Goal: Use online tool/utility: Utilize a website feature to perform a specific function

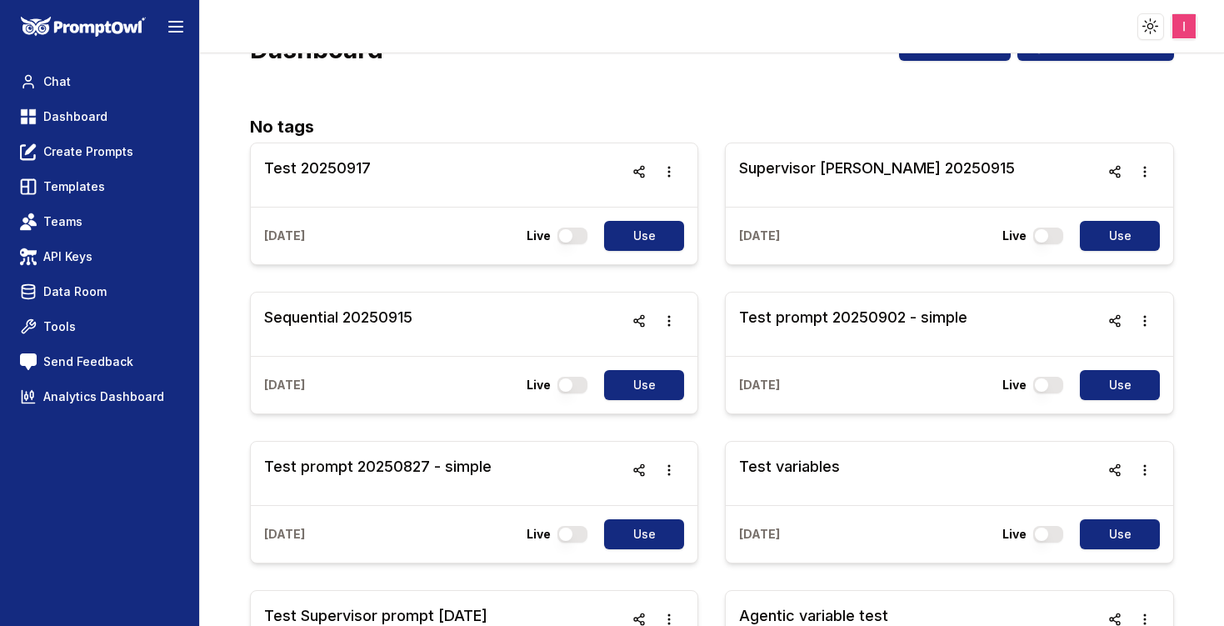
scroll to position [52, 0]
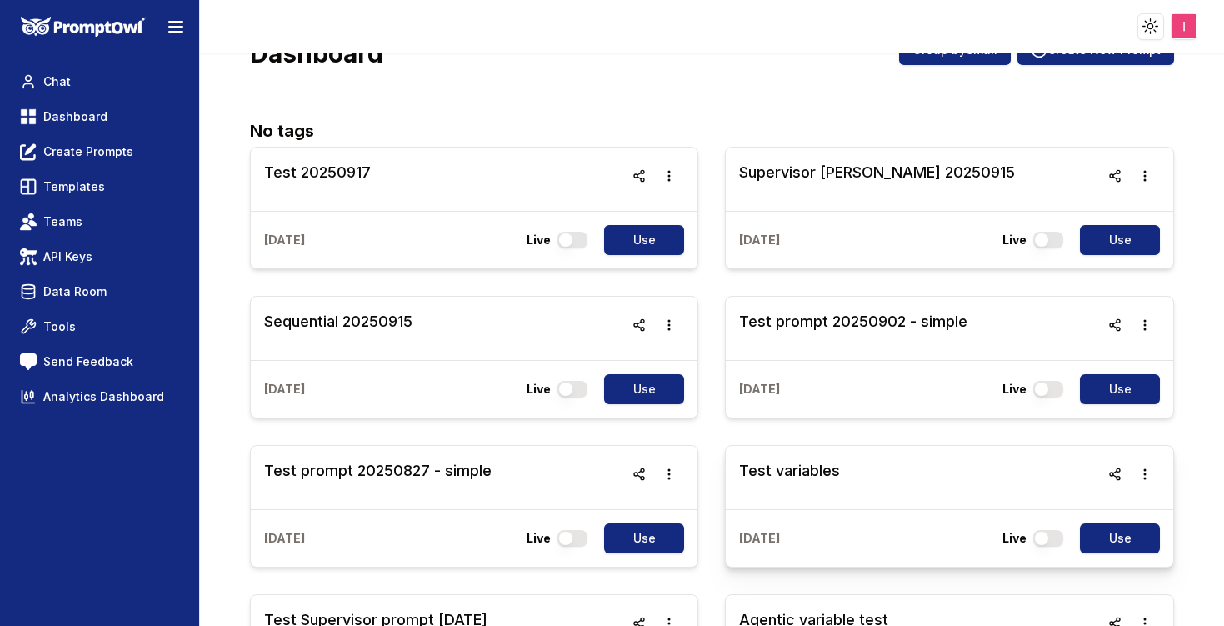
click at [788, 472] on h3 "Test variables" at bounding box center [789, 470] width 101 height 23
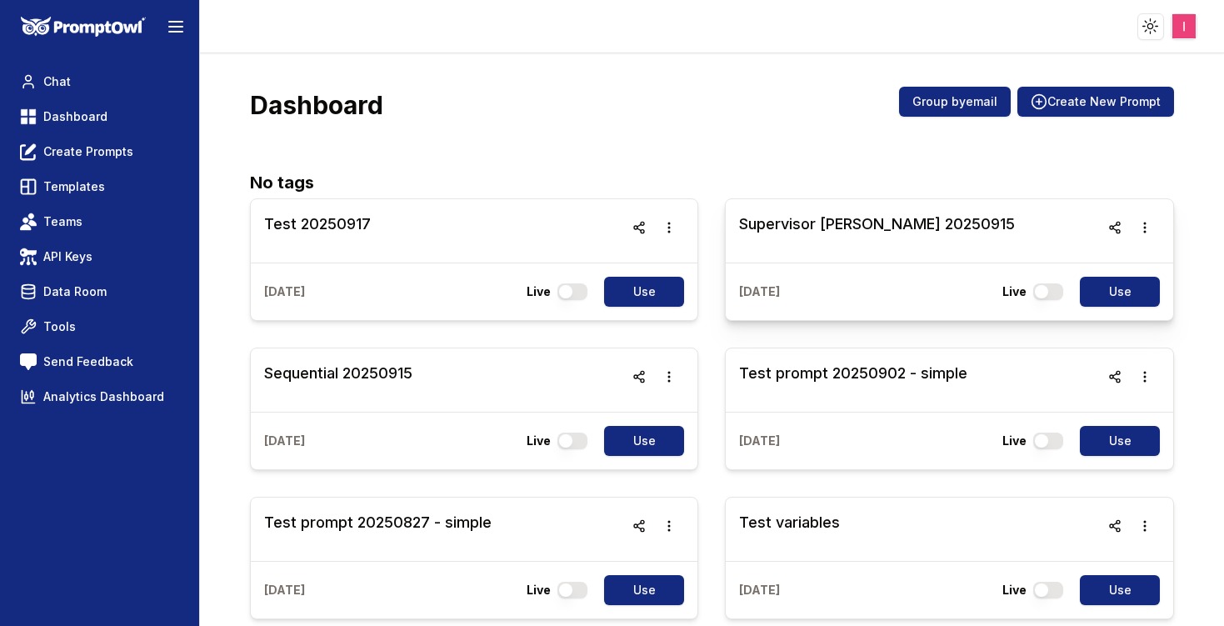
click at [844, 228] on h3 "Supervisor [PERSON_NAME] 20250915" at bounding box center [877, 223] width 276 height 23
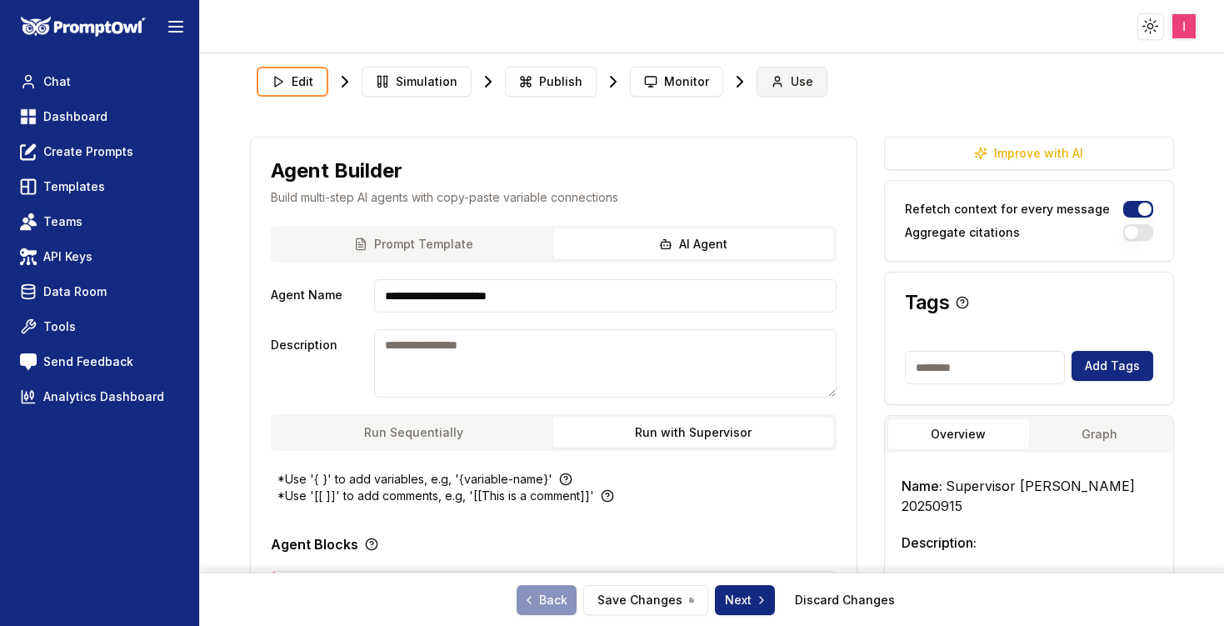
click at [791, 89] on span "Use" at bounding box center [802, 81] width 22 height 17
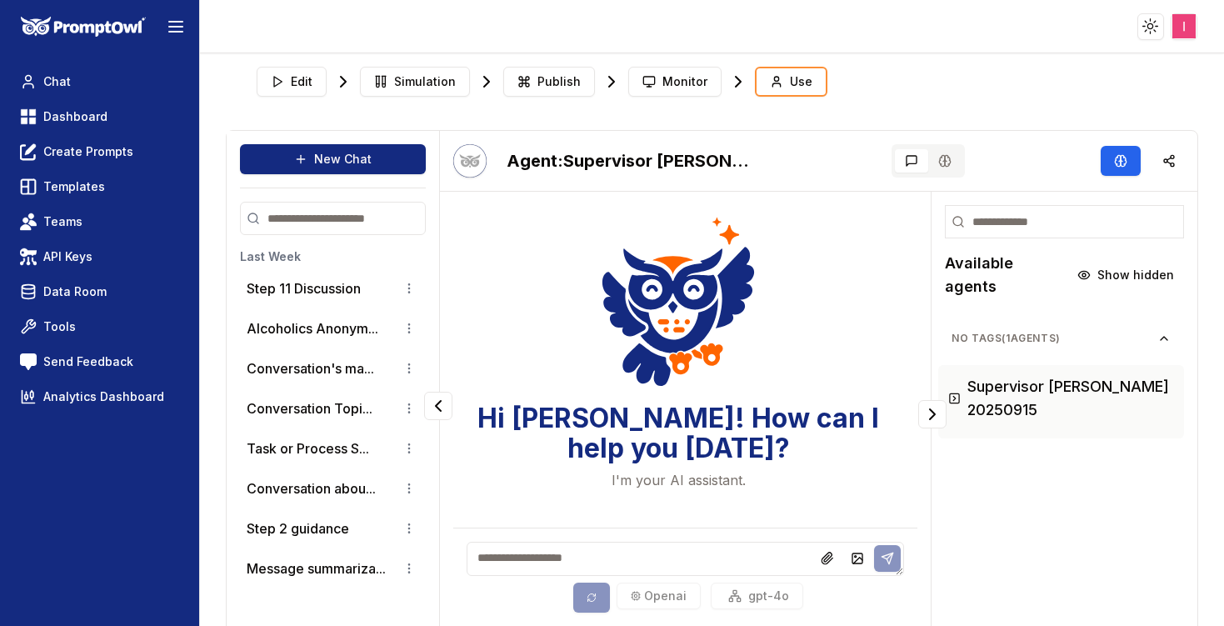
click at [534, 575] on textarea at bounding box center [685, 558] width 438 height 34
type textarea "**"
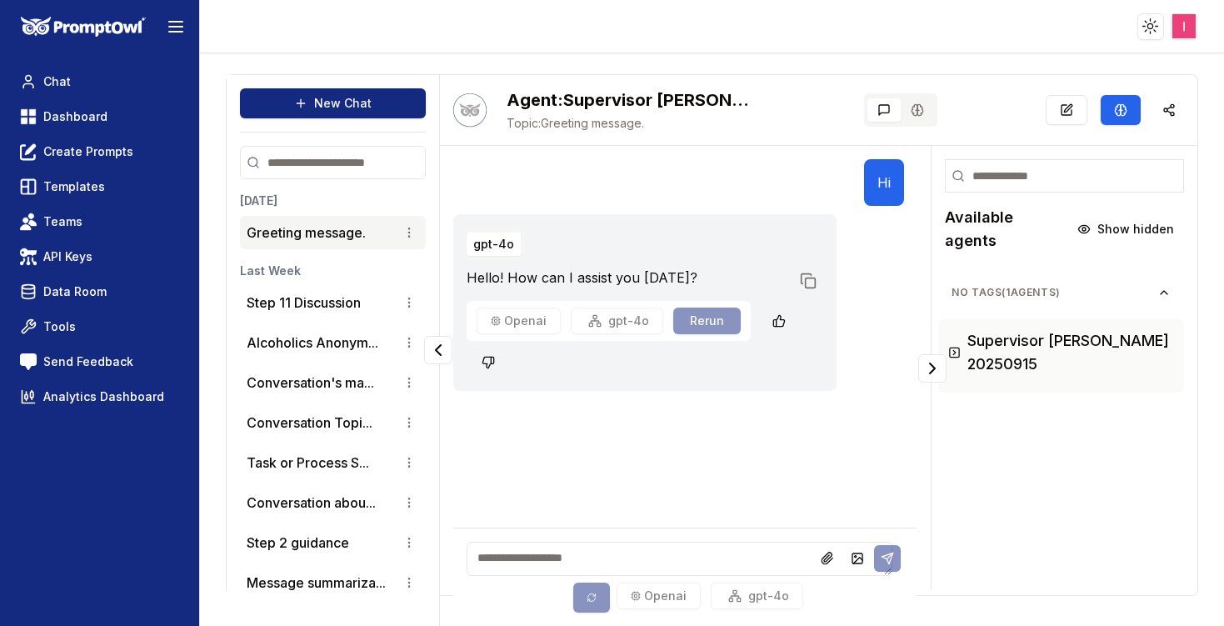
scroll to position [63, 0]
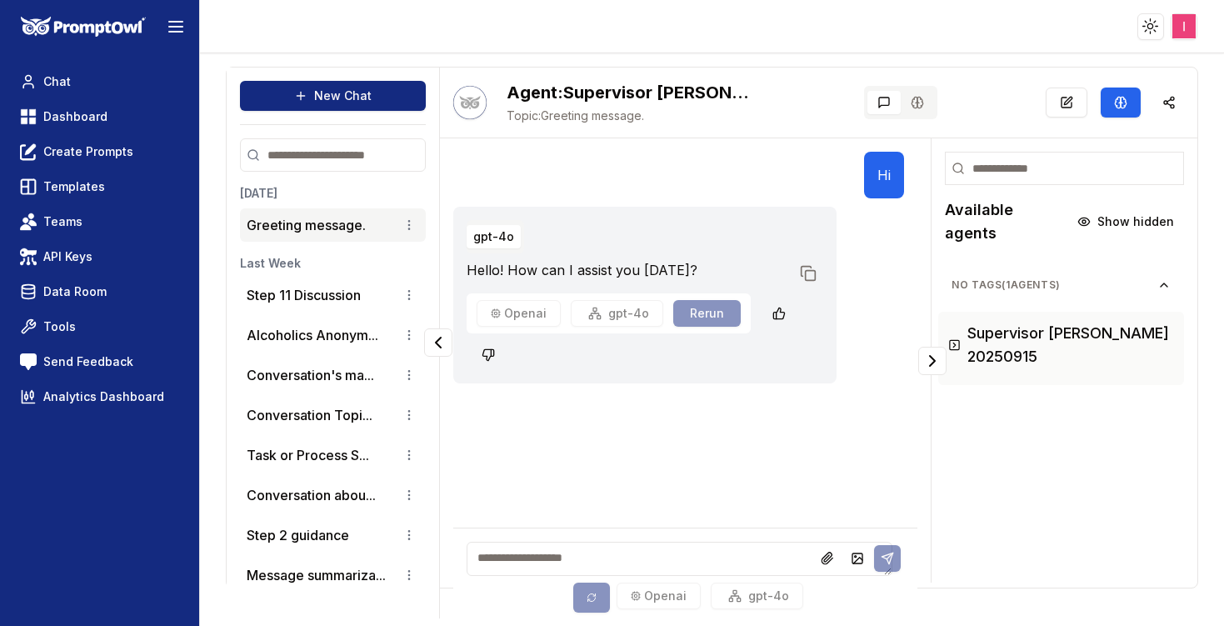
click at [544, 550] on textarea at bounding box center [679, 558] width 426 height 34
type textarea "******"
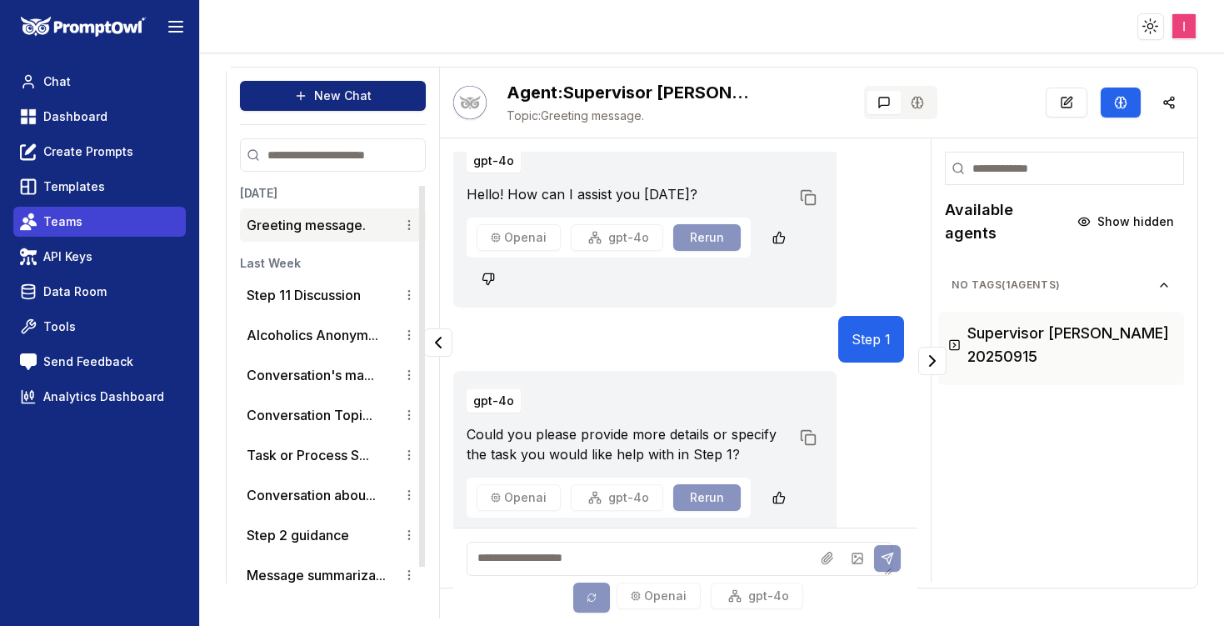
scroll to position [116, 0]
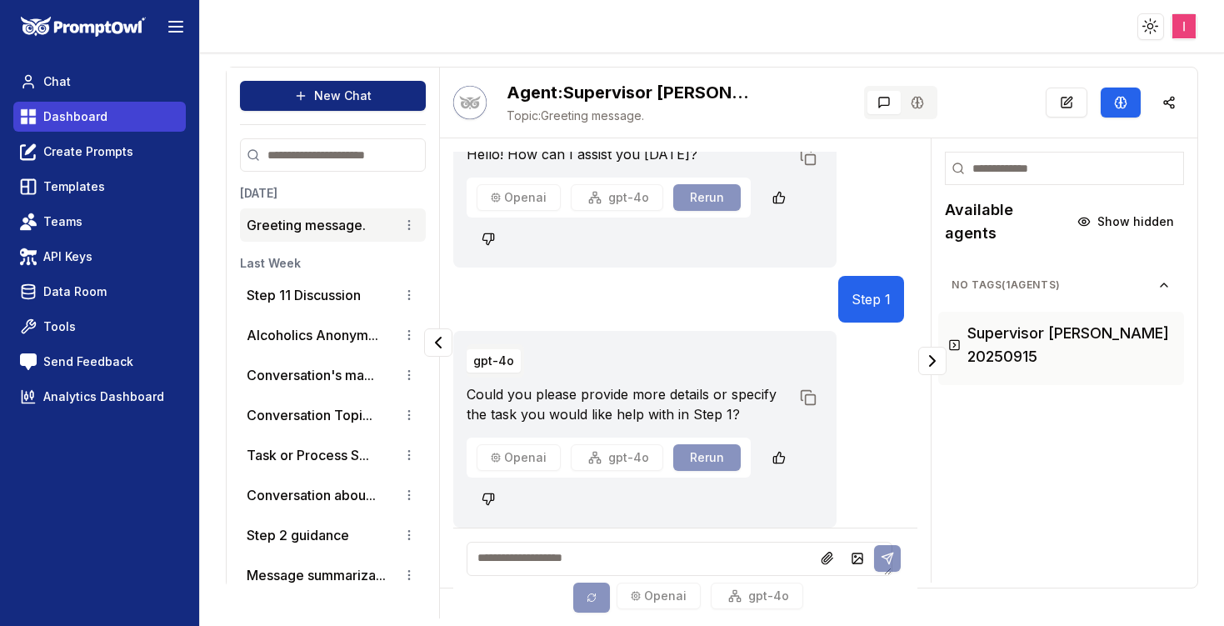
click at [77, 117] on span "Dashboard" at bounding box center [75, 116] width 64 height 17
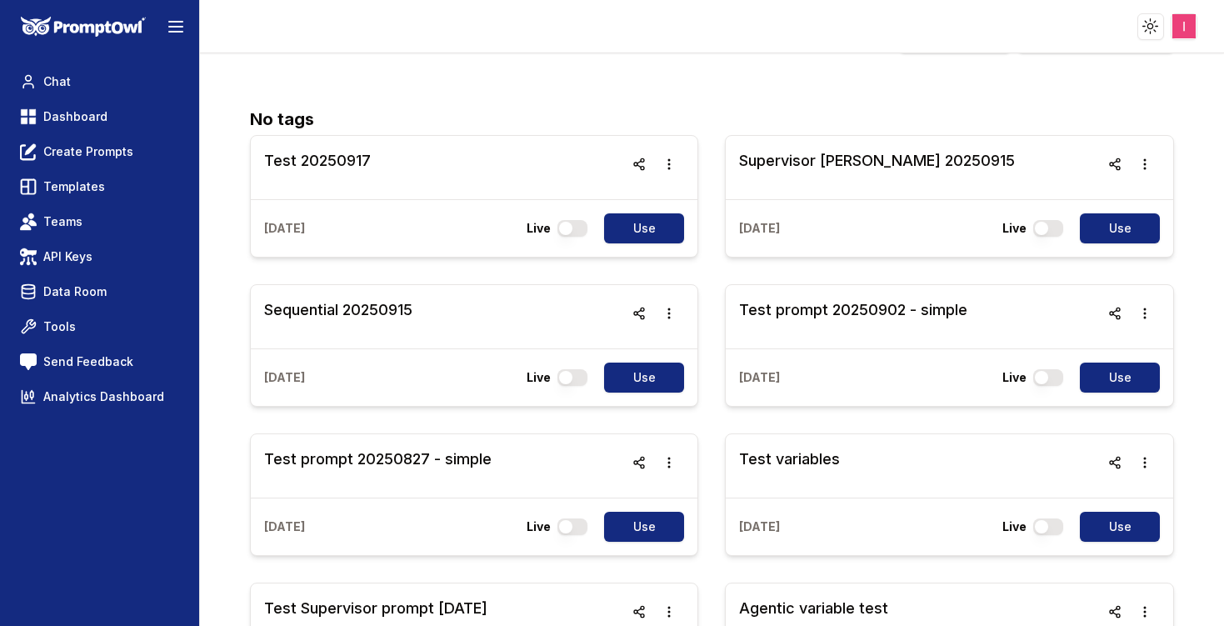
scroll to position [7, 0]
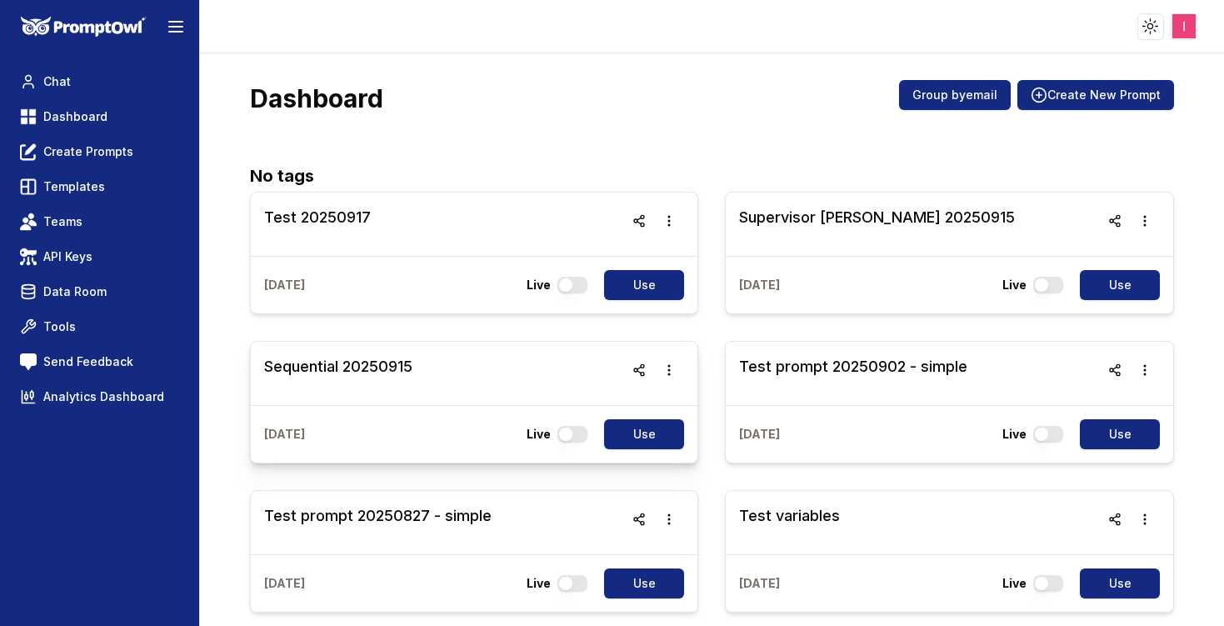
click at [376, 365] on h3 "Sequential 20250915" at bounding box center [338, 366] width 148 height 23
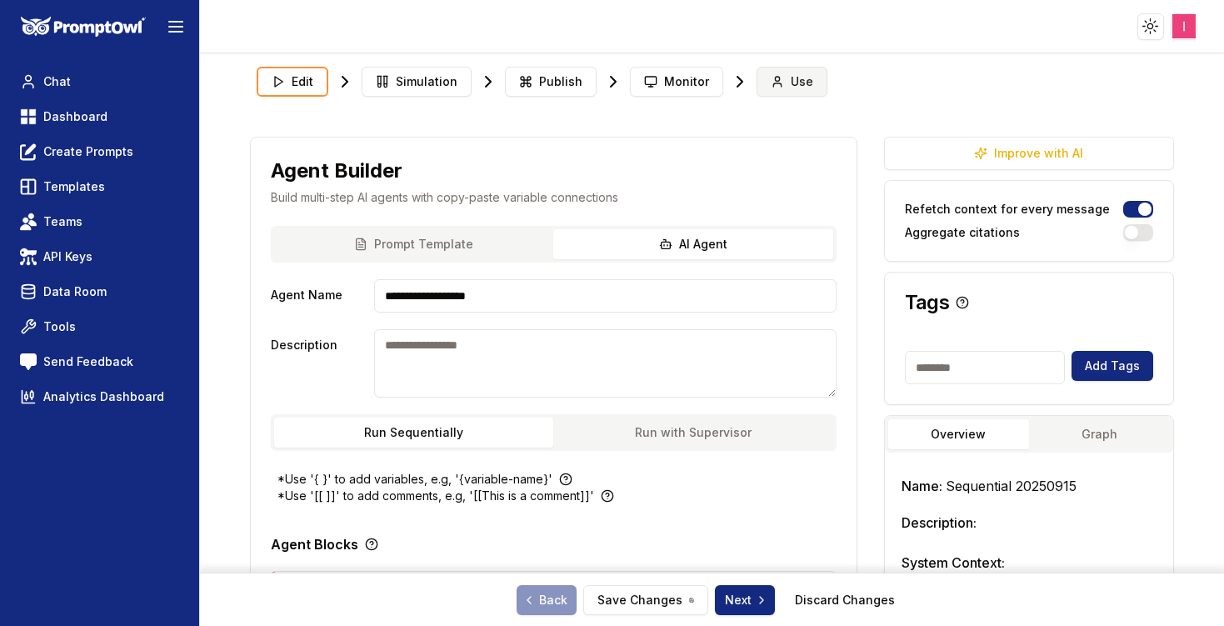
click at [791, 86] on span "Use" at bounding box center [802, 81] width 22 height 17
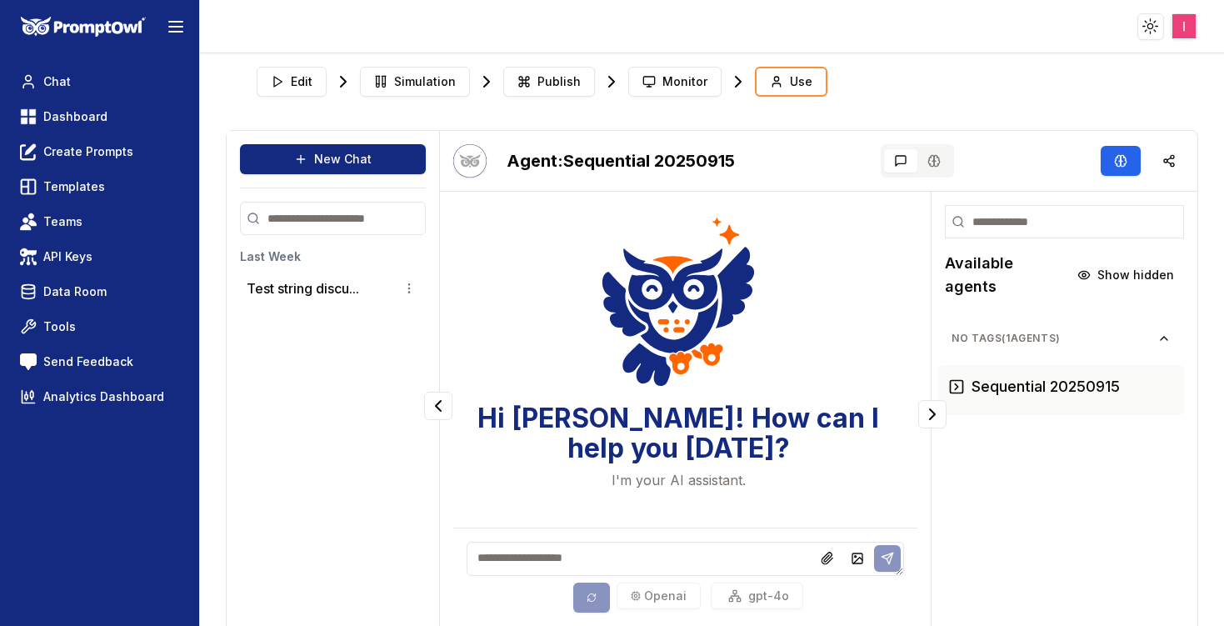
click at [650, 553] on textarea at bounding box center [685, 558] width 438 height 34
type textarea "**"
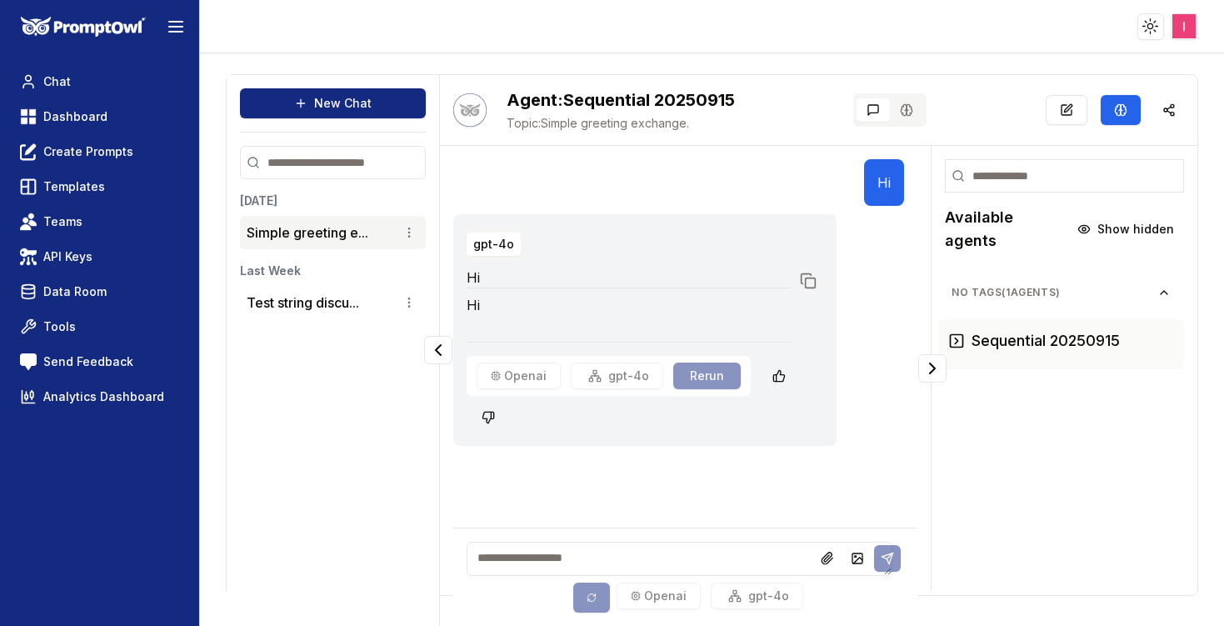
scroll to position [63, 0]
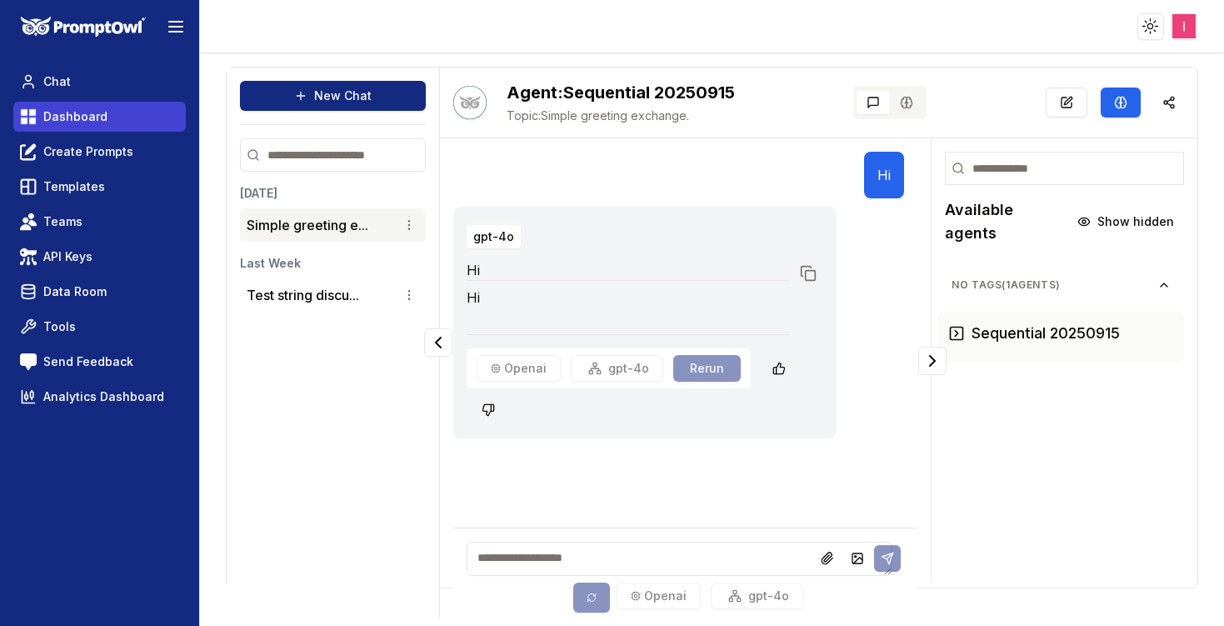
click at [101, 119] on span "Dashboard" at bounding box center [75, 116] width 64 height 17
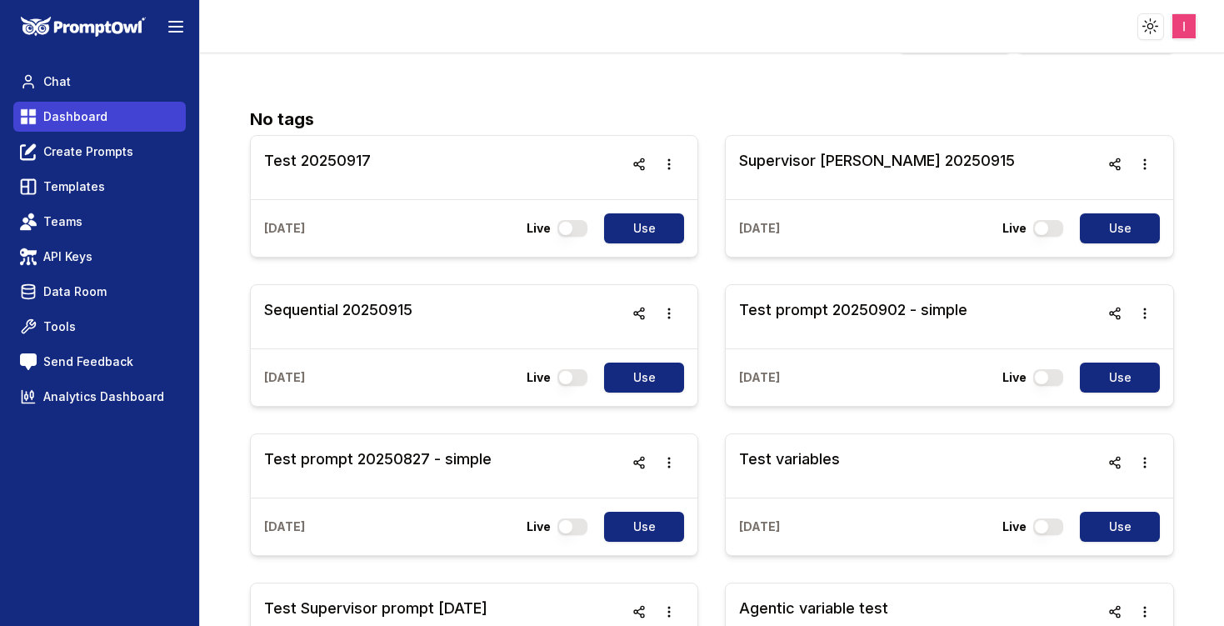
scroll to position [7, 0]
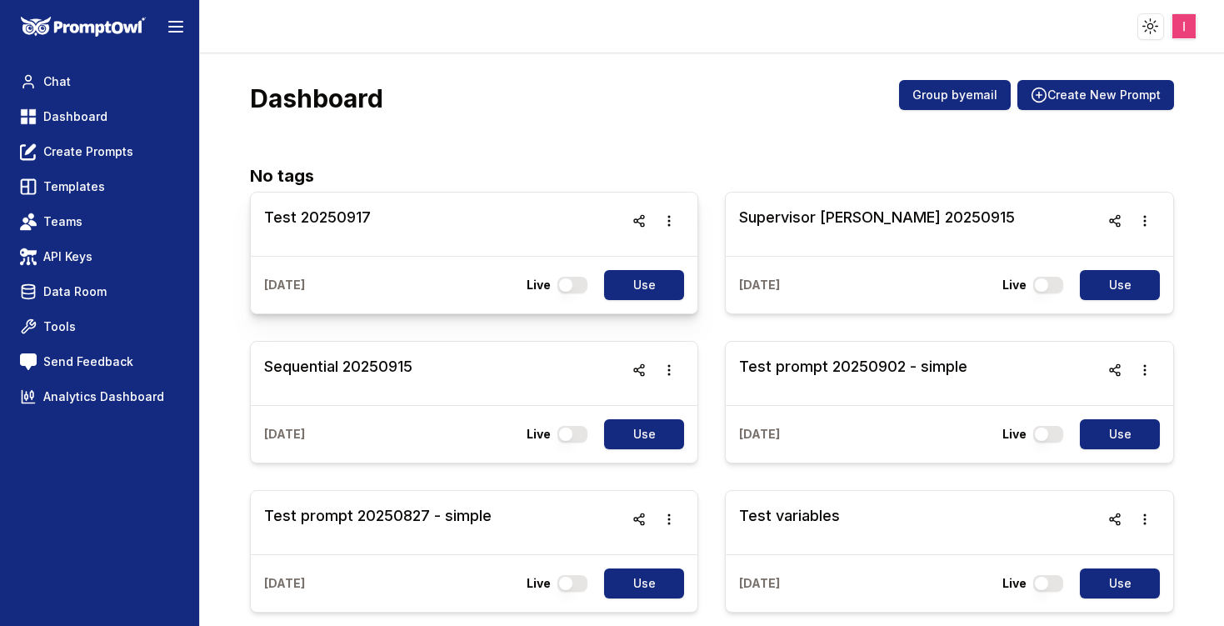
click at [352, 217] on h3 "Test 20250917" at bounding box center [317, 217] width 107 height 23
